Goal: Task Accomplishment & Management: Manage account settings

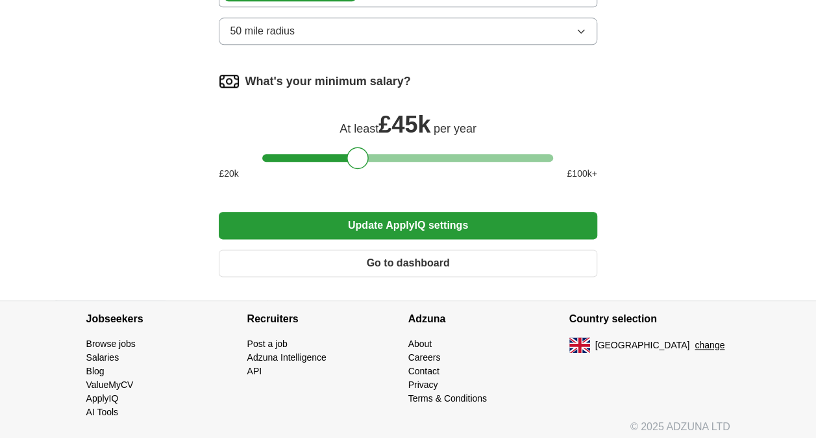
scroll to position [686, 0]
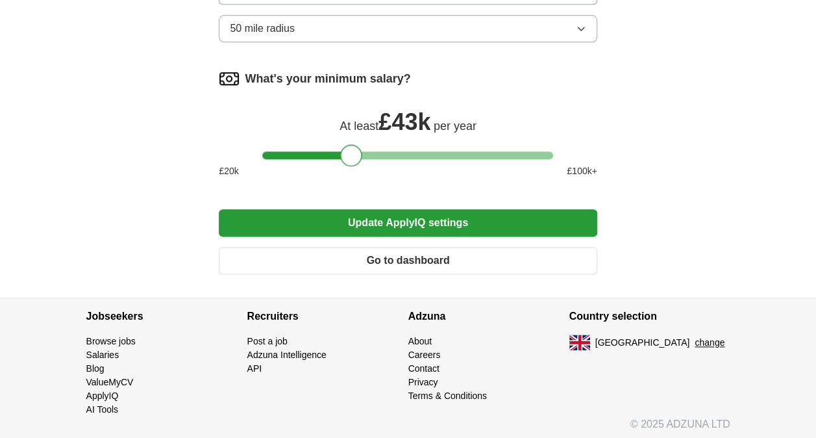
click at [360, 153] on div at bounding box center [351, 155] width 22 height 22
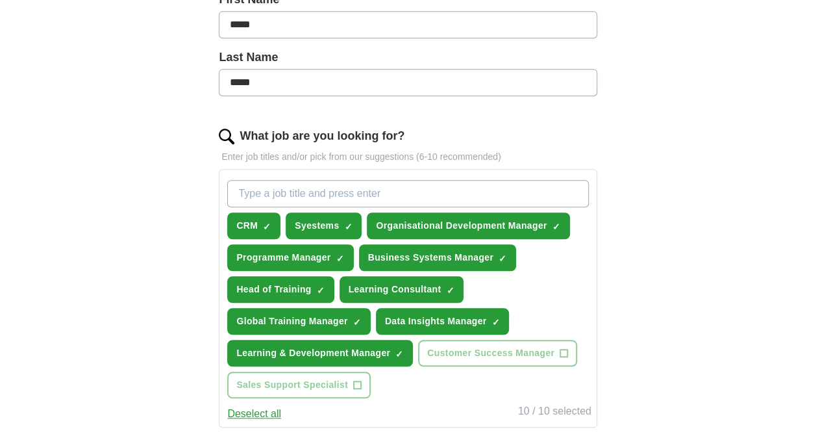
scroll to position [426, 0]
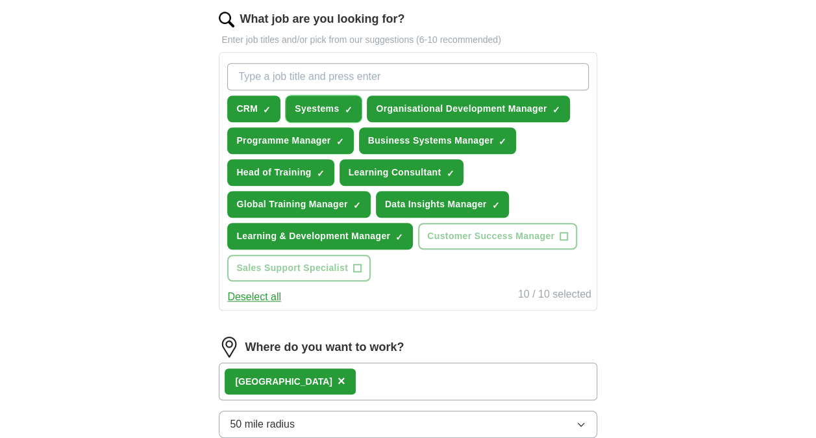
click at [351, 105] on span "✓ ×" at bounding box center [348, 109] width 8 height 8
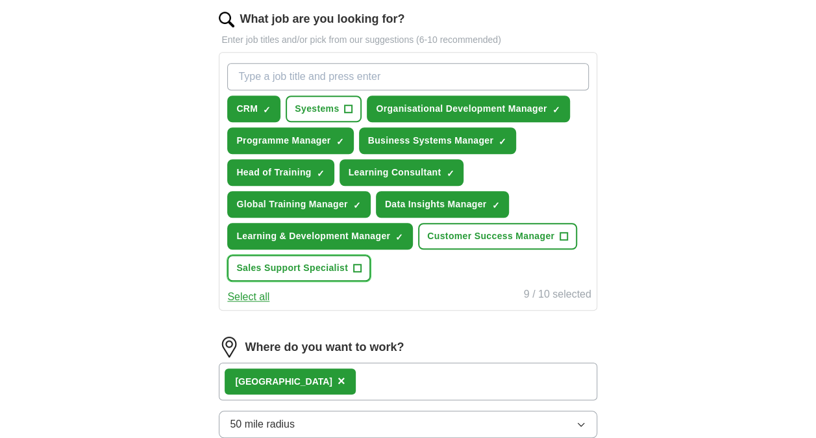
click at [277, 264] on span "Sales Support Specialist" at bounding box center [292, 268] width 112 height 14
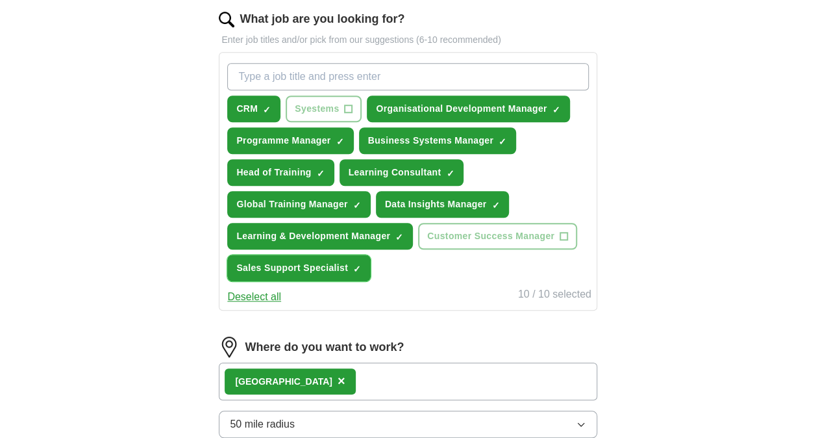
click at [339, 257] on button "Sales Support Specialist ✓ ×" at bounding box center [298, 267] width 143 height 27
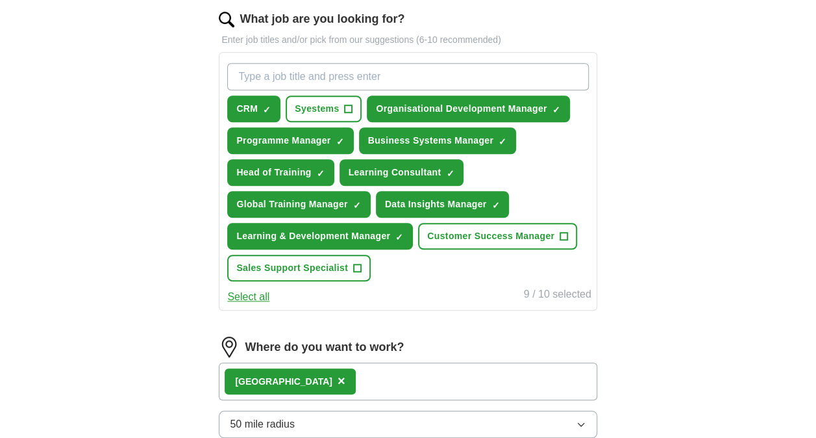
click at [350, 66] on input "What job are you looking for?" at bounding box center [407, 76] width 361 height 27
type input "Sales Support#"
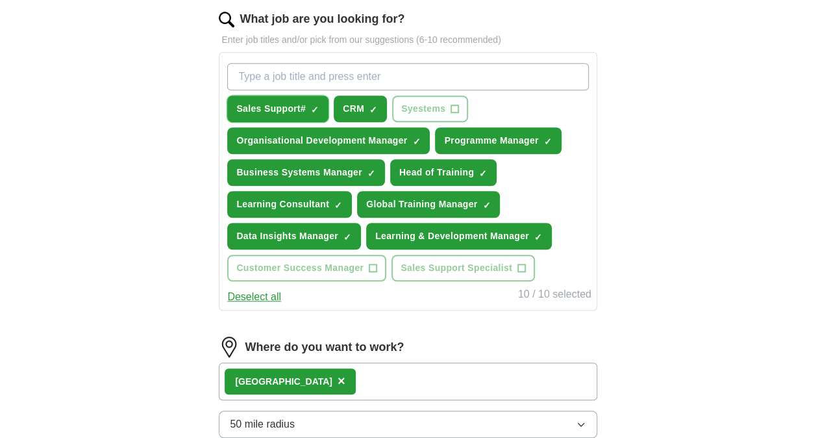
click at [0, 0] on span "×" at bounding box center [0, 0] width 0 height 0
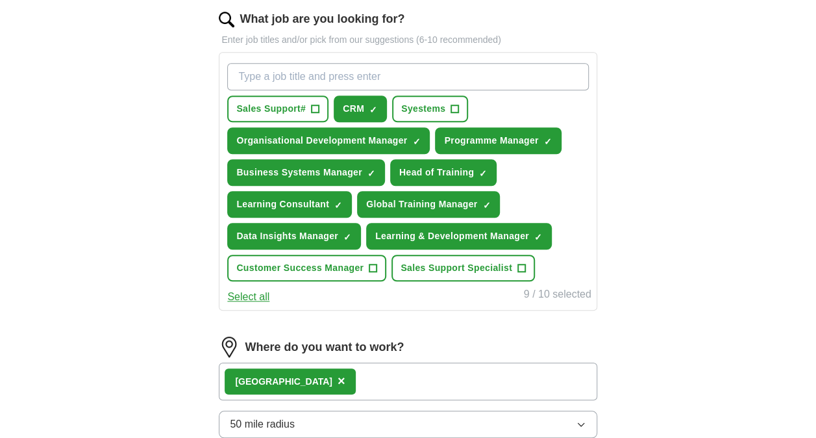
click at [318, 74] on input "What job are you looking for?" at bounding box center [407, 76] width 361 height 27
type input "Sales support"
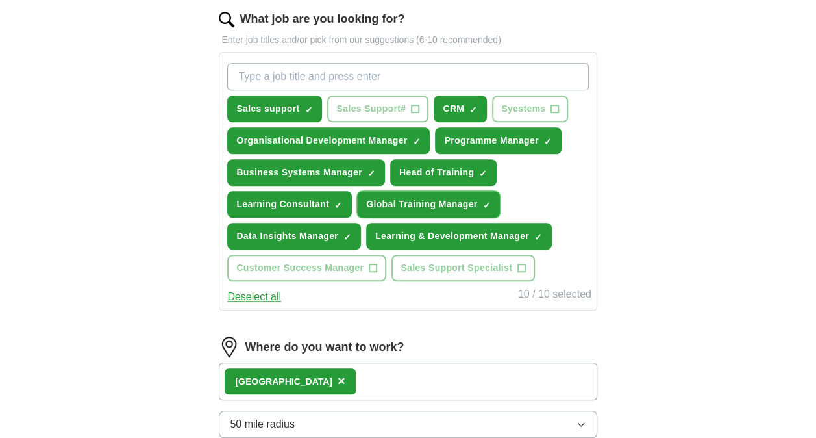
click at [0, 0] on span "×" at bounding box center [0, 0] width 0 height 0
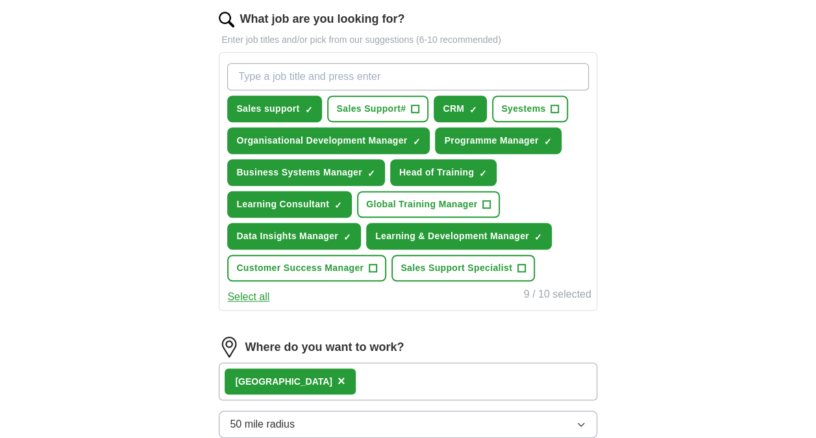
click at [378, 63] on input "What job are you looking for?" at bounding box center [407, 76] width 361 height 27
type input "Training Manager"
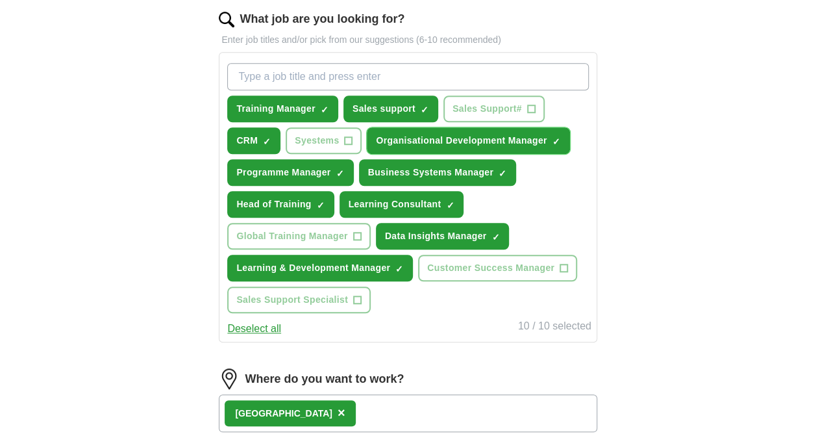
click at [564, 136] on button "Organisational Development Manager ✓ ×" at bounding box center [468, 140] width 203 height 27
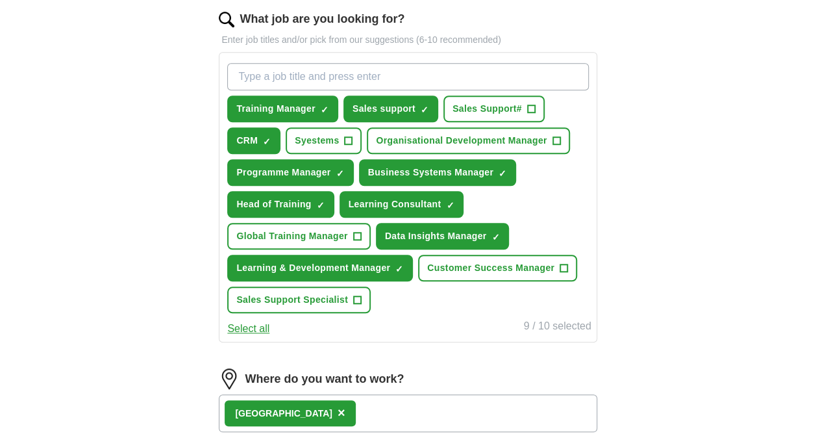
click at [471, 69] on input "What job are you looking for?" at bounding box center [407, 76] width 361 height 27
type input "Enablement"
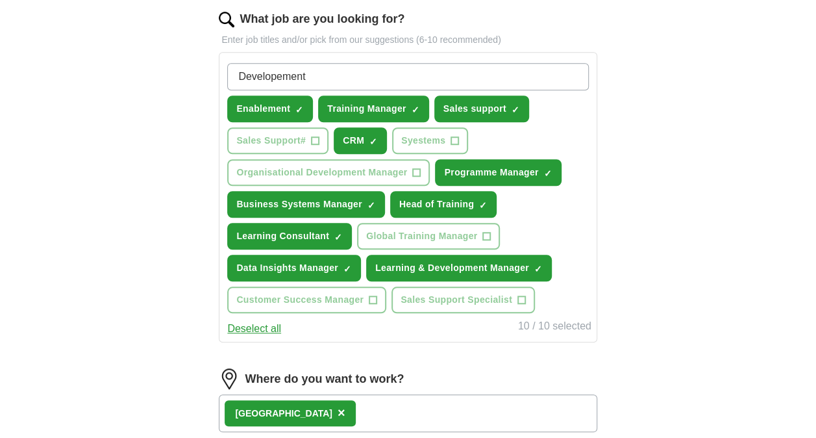
type input "Development"
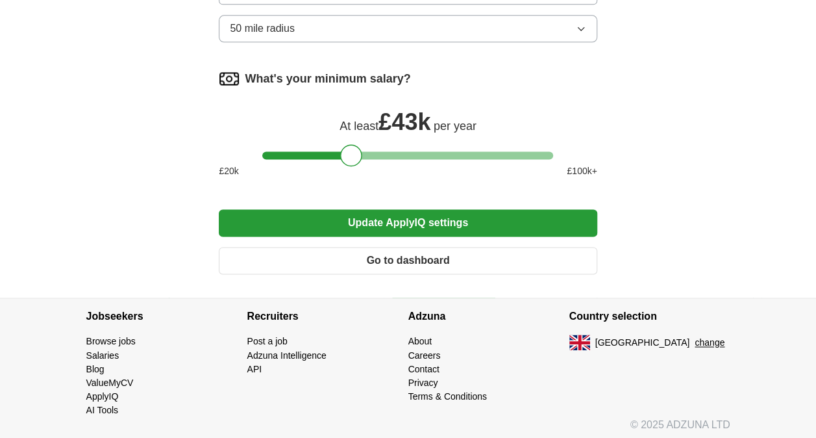
click at [404, 218] on button "Update ApplyIQ settings" at bounding box center [408, 222] width 378 height 27
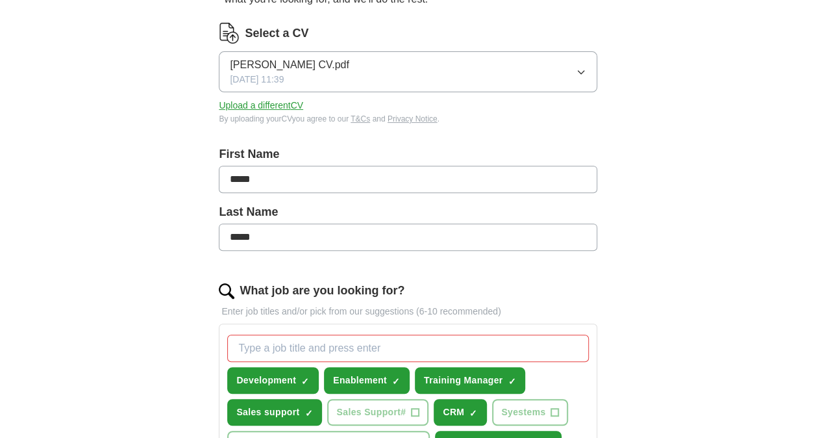
scroll to position [479, 0]
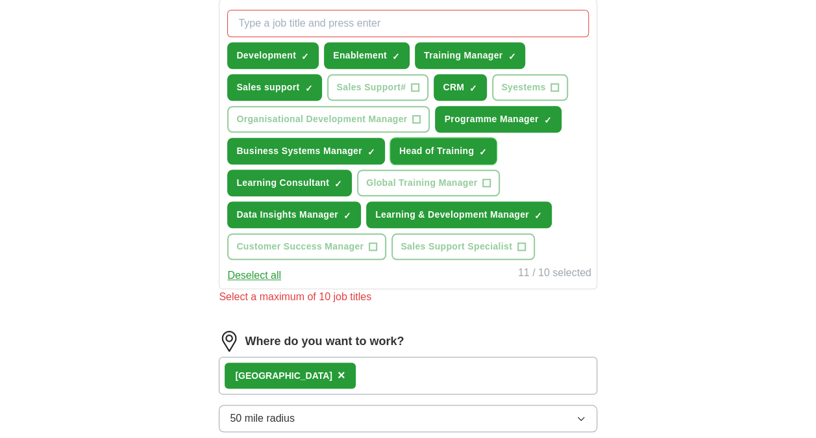
click at [0, 0] on span "×" at bounding box center [0, 0] width 0 height 0
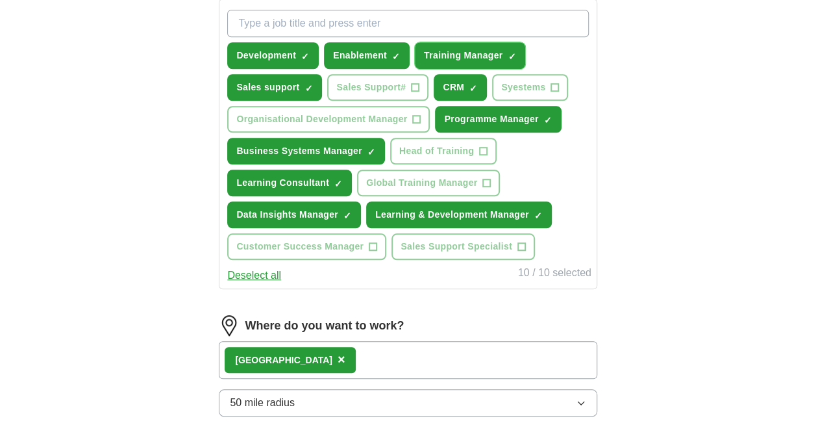
click at [0, 0] on span "×" at bounding box center [0, 0] width 0 height 0
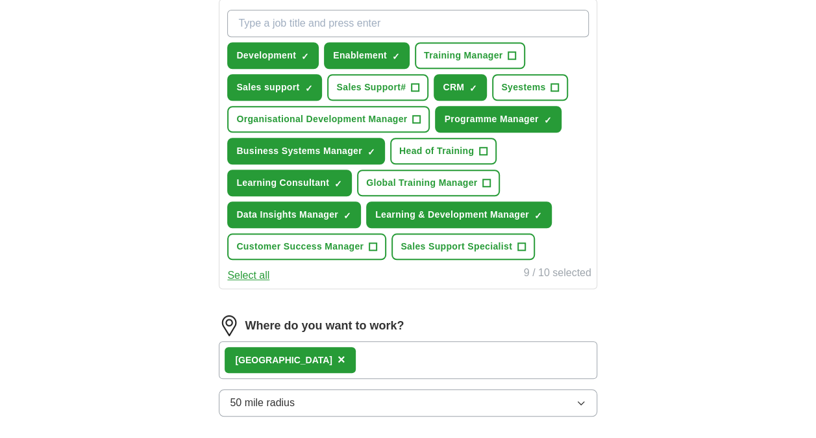
click at [456, 29] on input "What job are you looking for?" at bounding box center [407, 23] width 361 height 27
type input "Training"
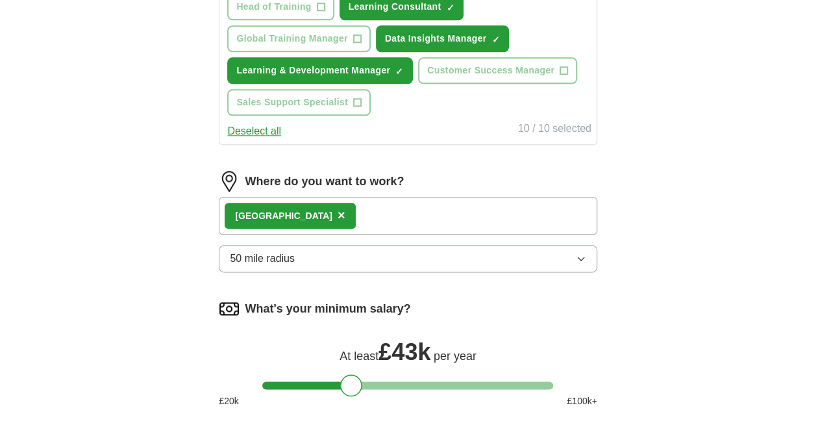
scroll to position [804, 0]
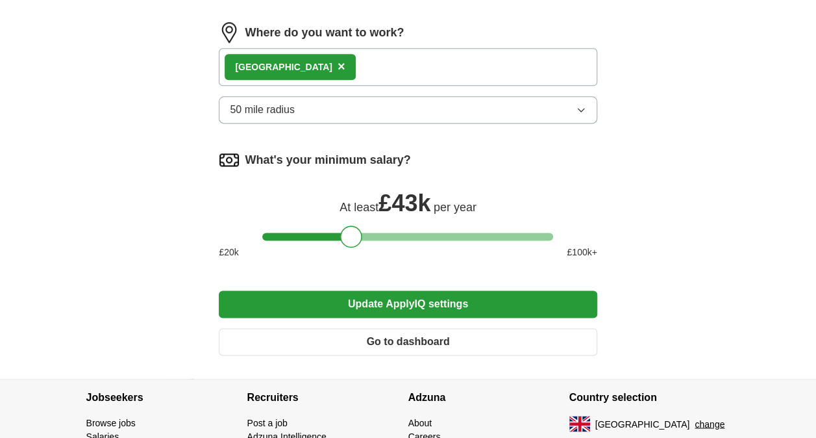
click at [388, 293] on button "Update ApplyIQ settings" at bounding box center [408, 303] width 378 height 27
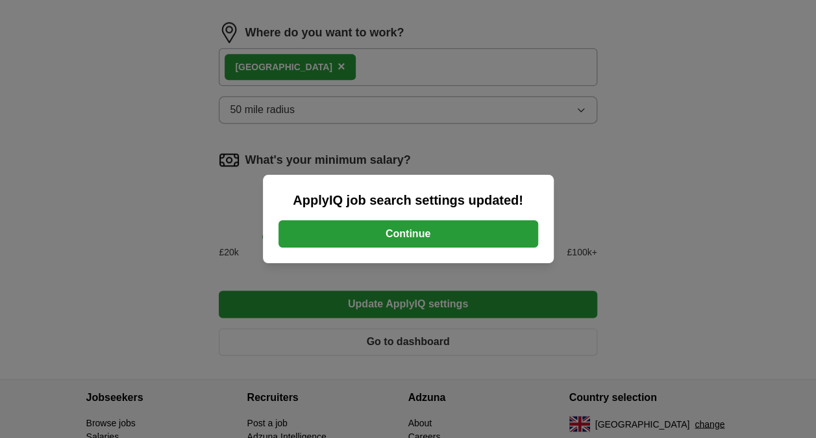
click at [402, 233] on button "Continue" at bounding box center [408, 233] width 260 height 27
